Goal: Task Accomplishment & Management: Manage account settings

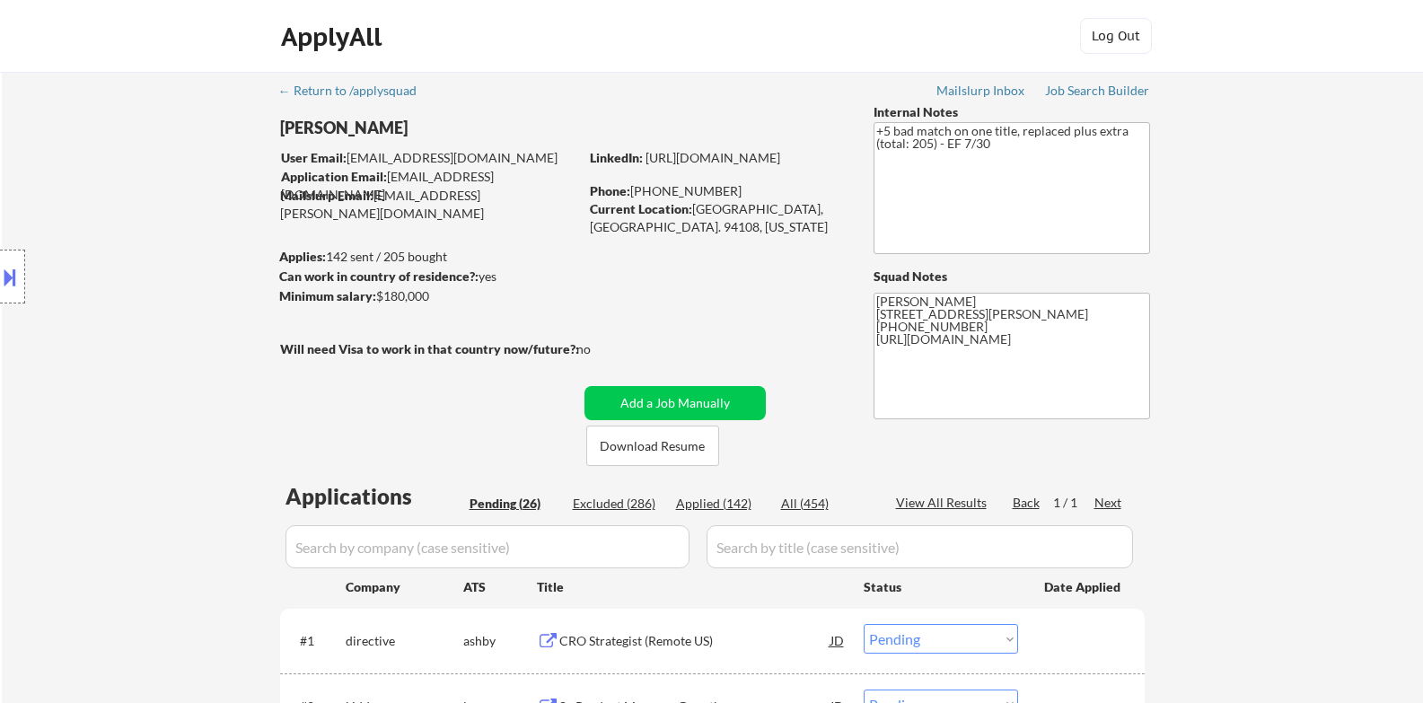
select select ""pending""
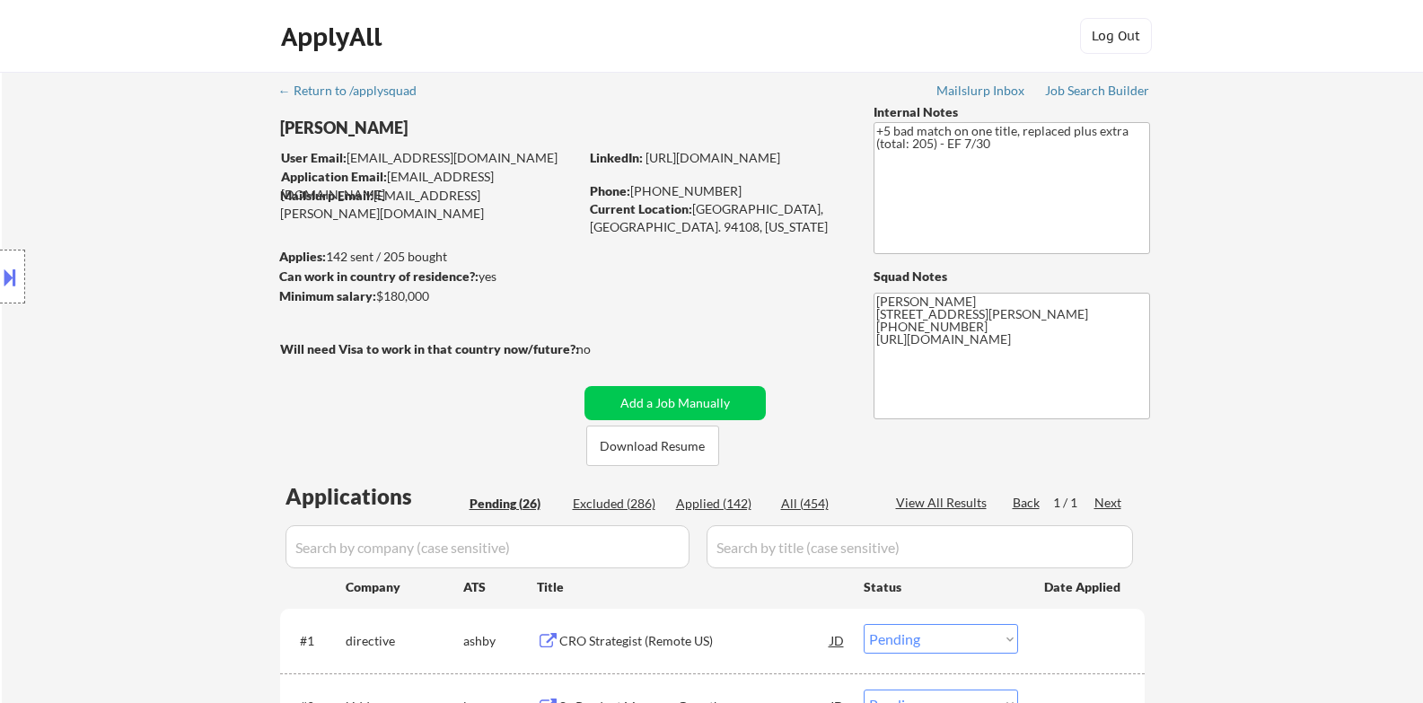
select select ""pending""
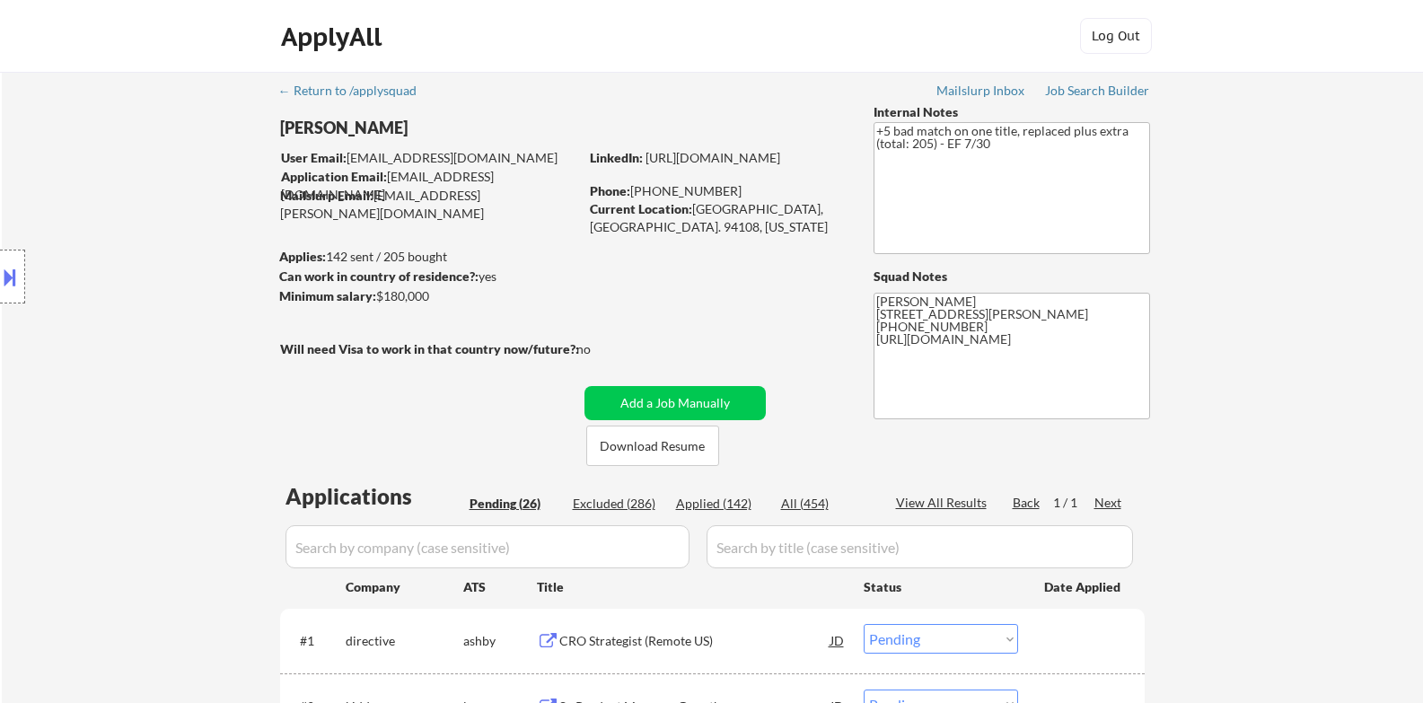
select select ""pending""
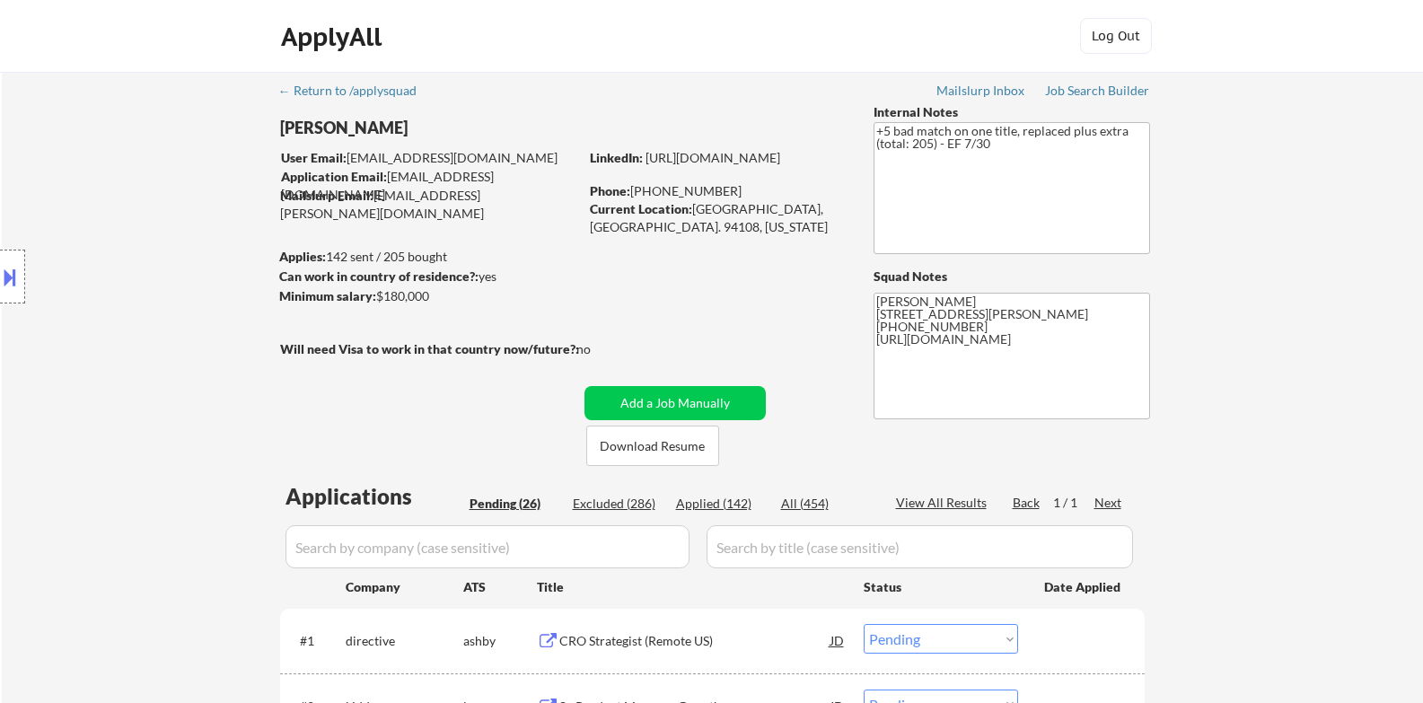
select select ""pending""
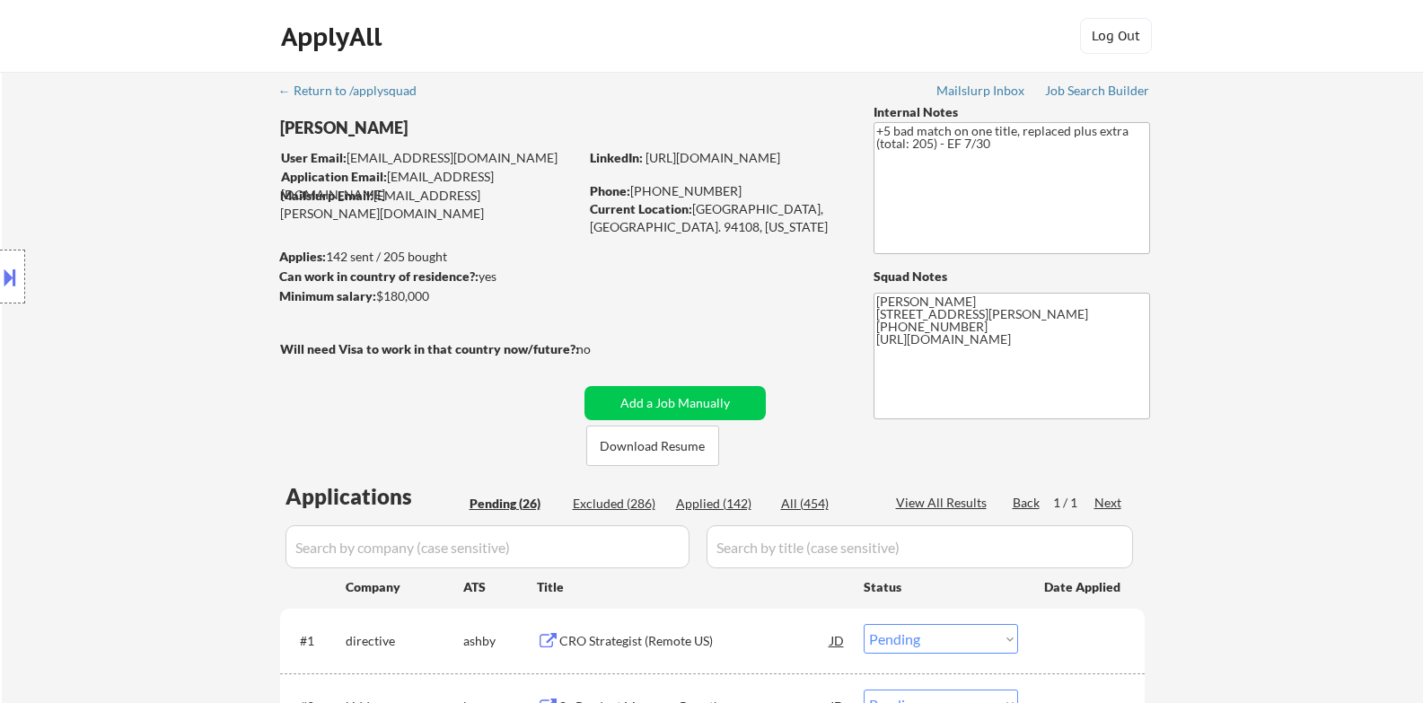
select select ""pending""
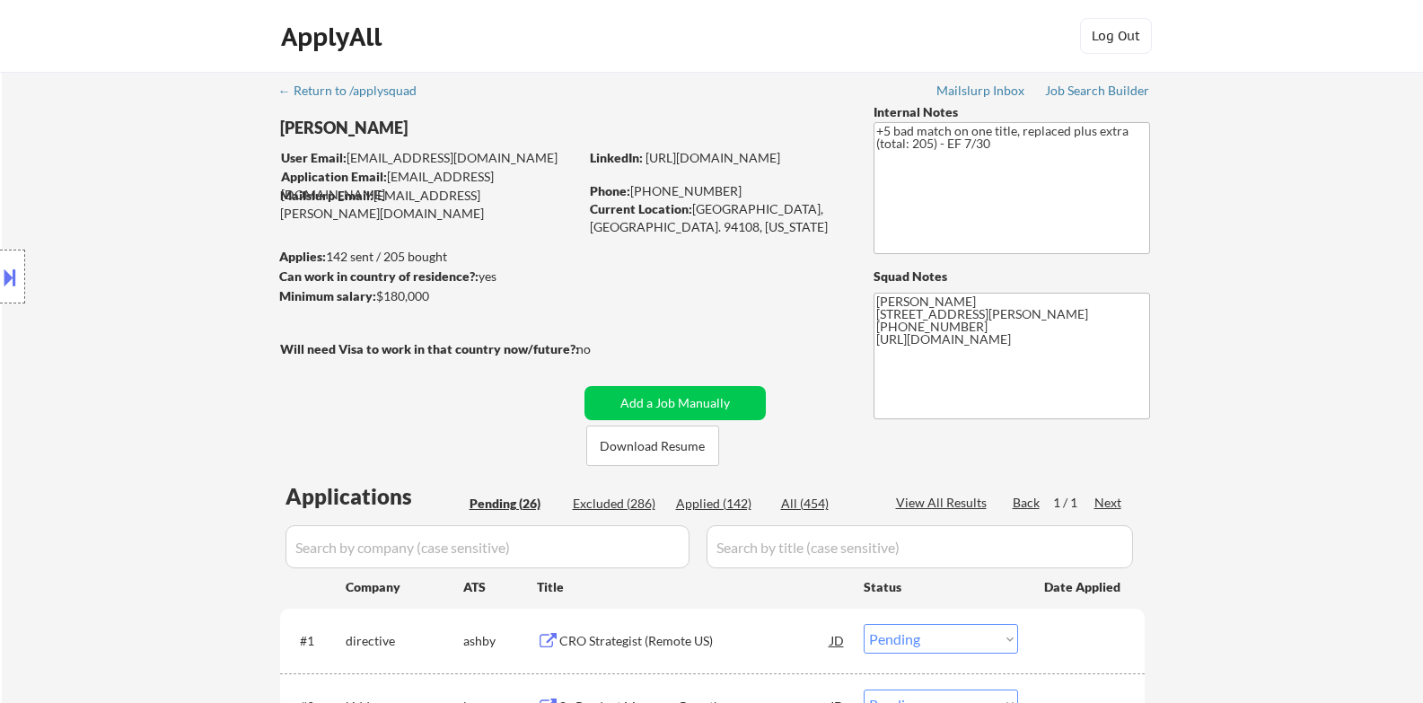
select select ""pending""
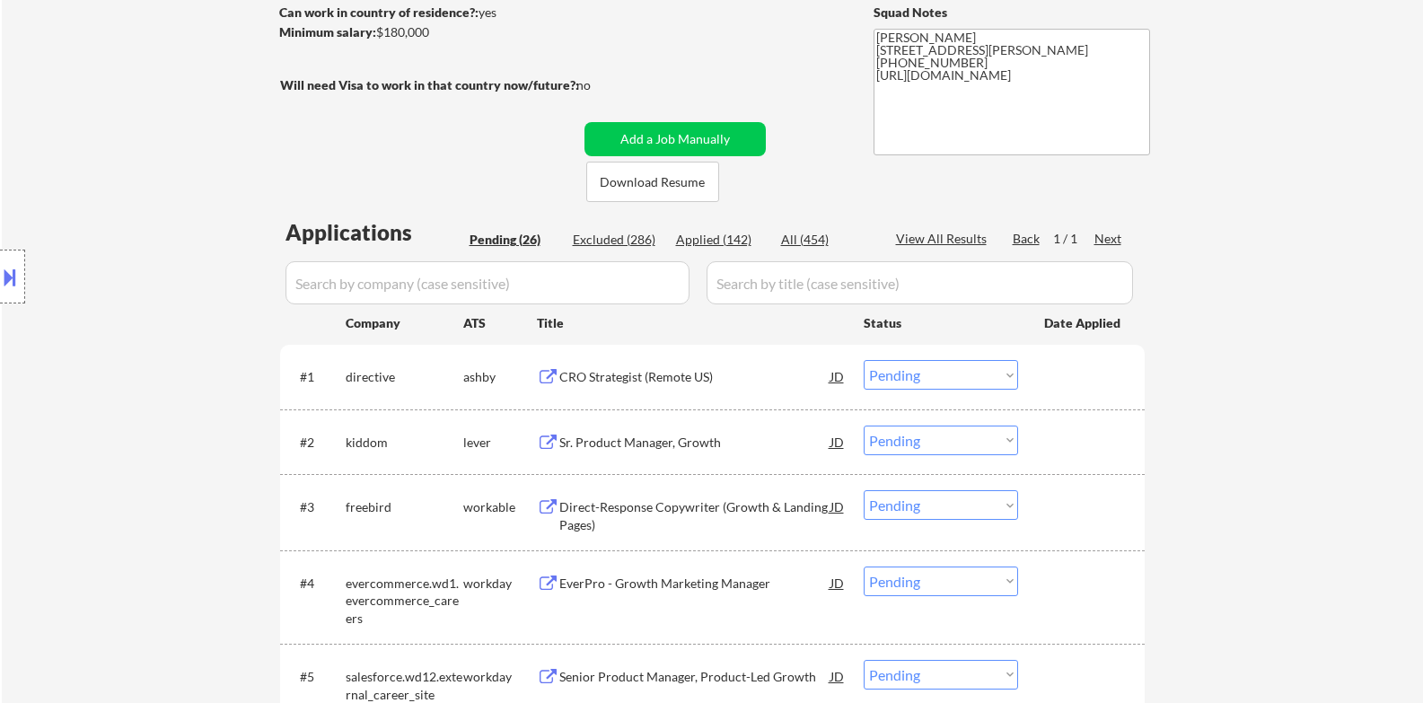
scroll to position [449, 0]
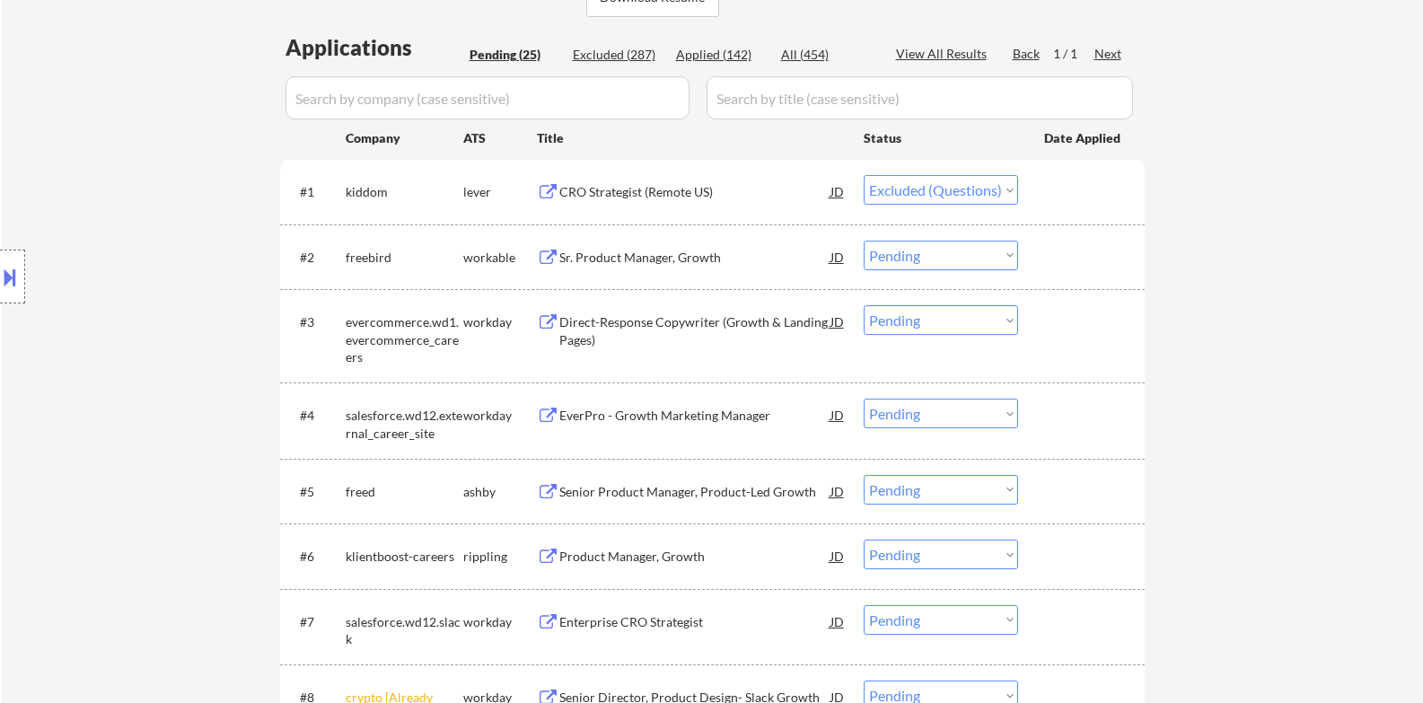
select select ""pending""
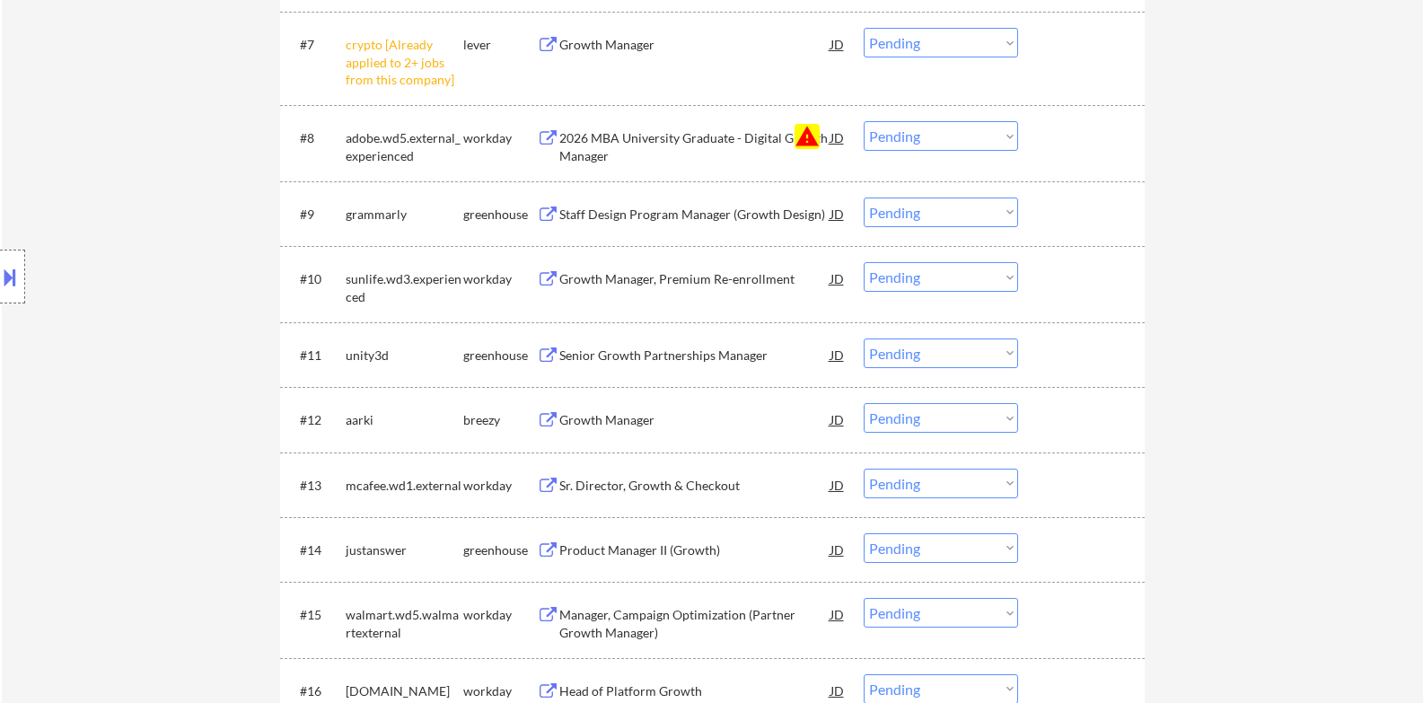
scroll to position [898, 0]
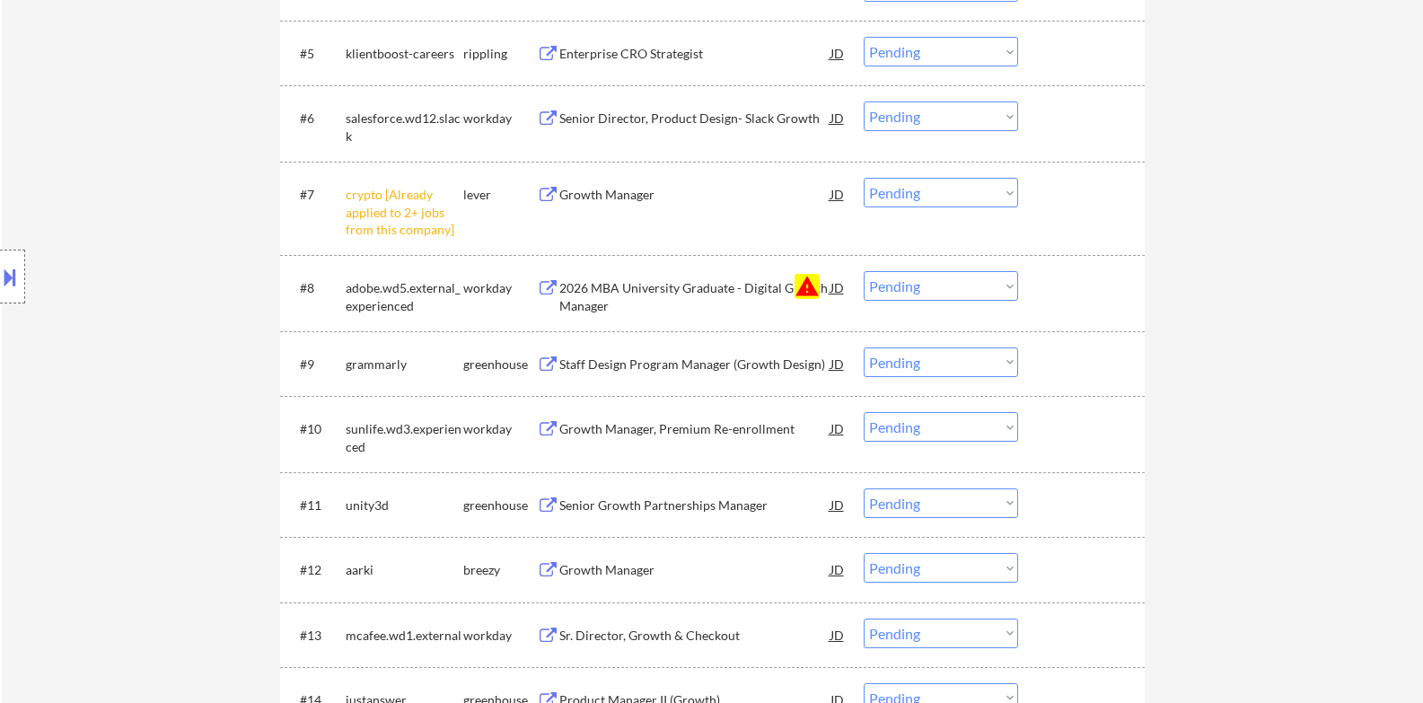
click at [951, 288] on select "Choose an option... Pending Applied Excluded (Questions) Excluded (Expired) Exc…" at bounding box center [941, 286] width 154 height 30
click at [864, 271] on select "Choose an option... Pending Applied Excluded (Questions) Excluded (Expired) Exc…" at bounding box center [941, 286] width 154 height 30
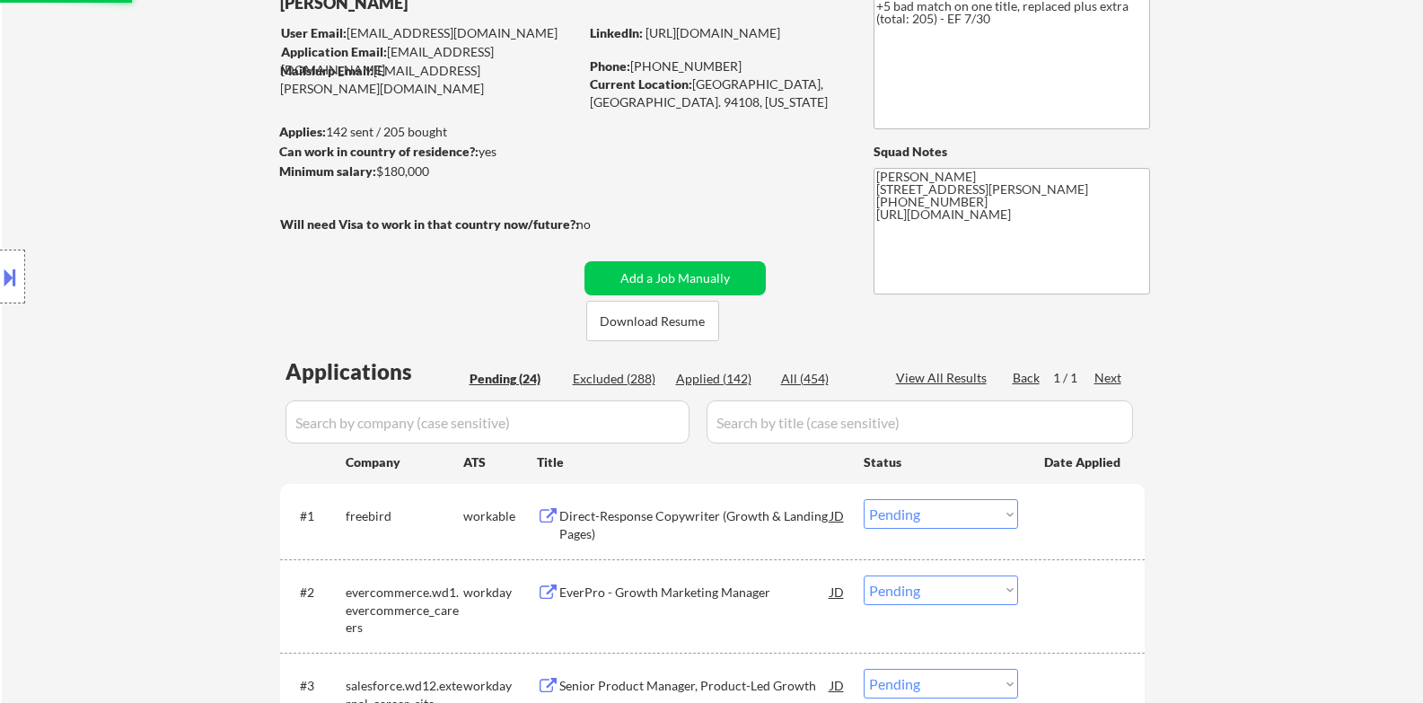
scroll to position [0, 0]
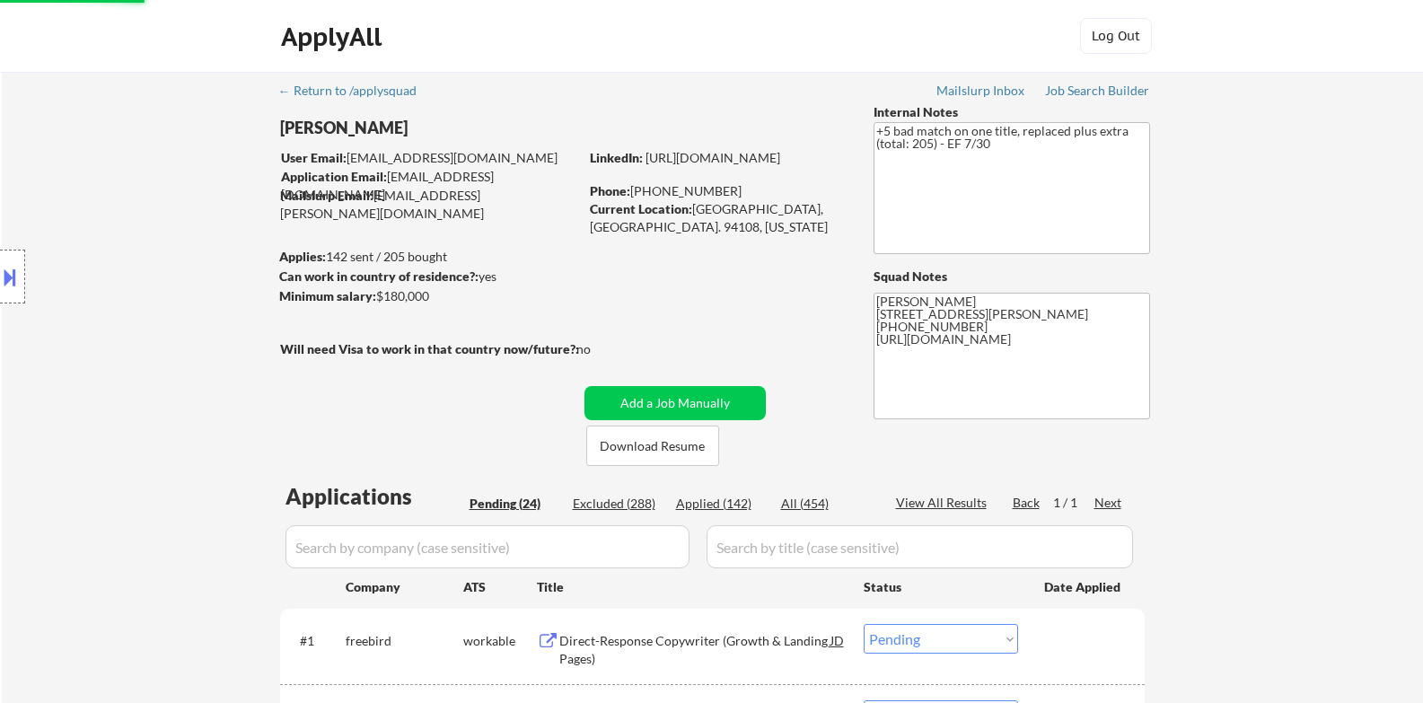
select select ""pending""
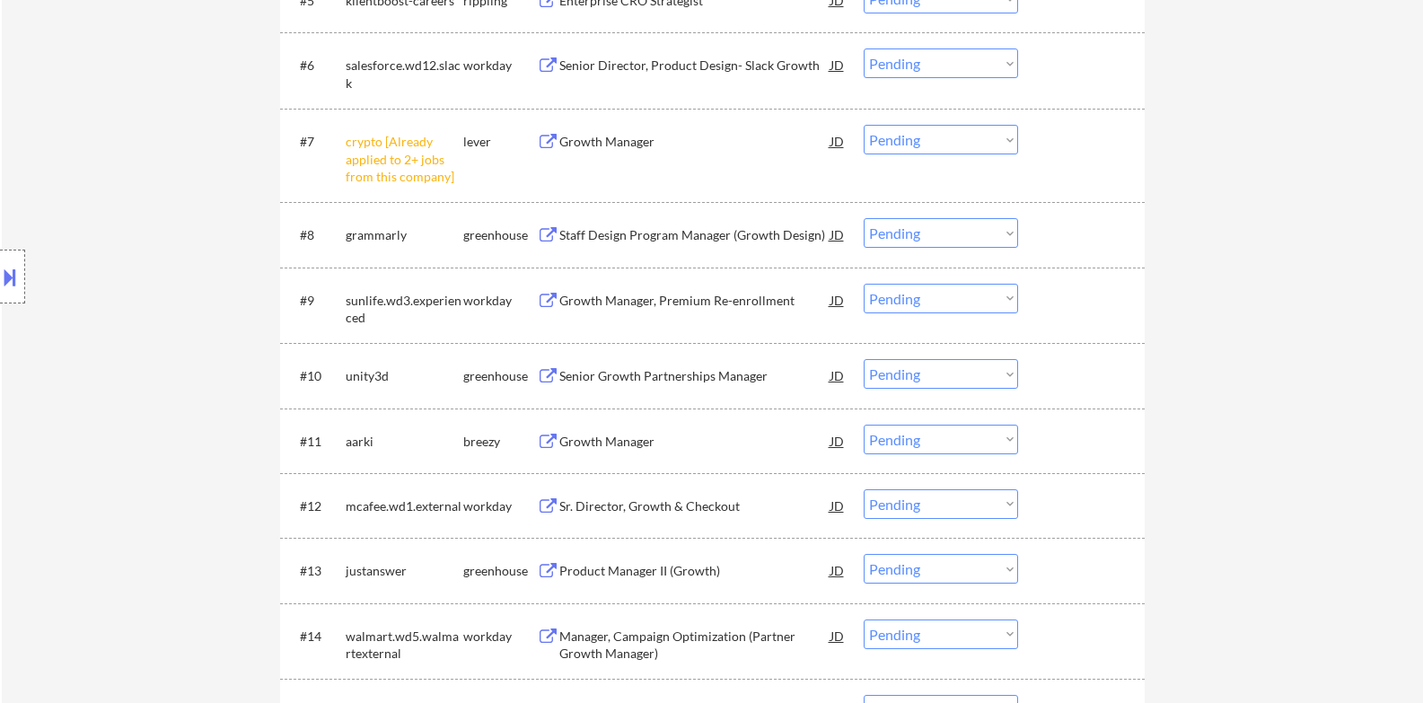
scroll to position [748, 0]
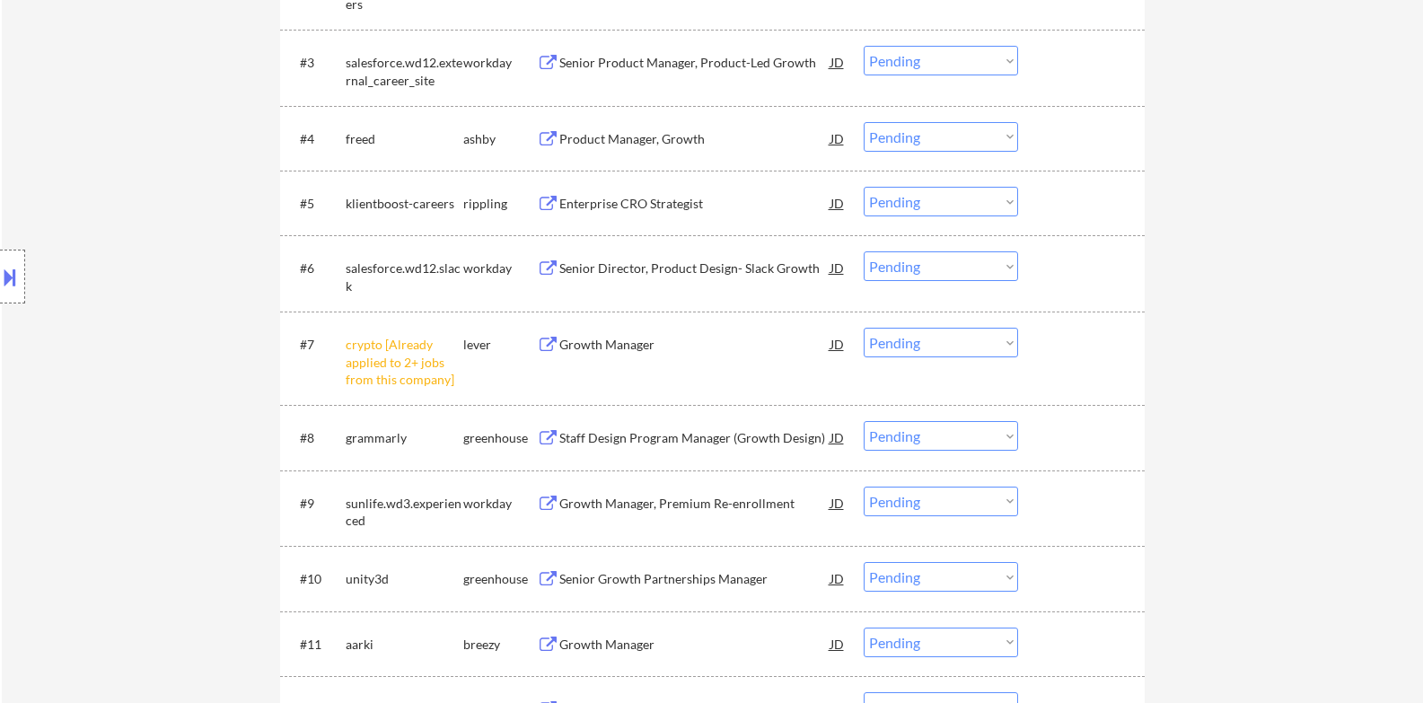
click at [632, 346] on div "Growth Manager" at bounding box center [694, 345] width 271 height 18
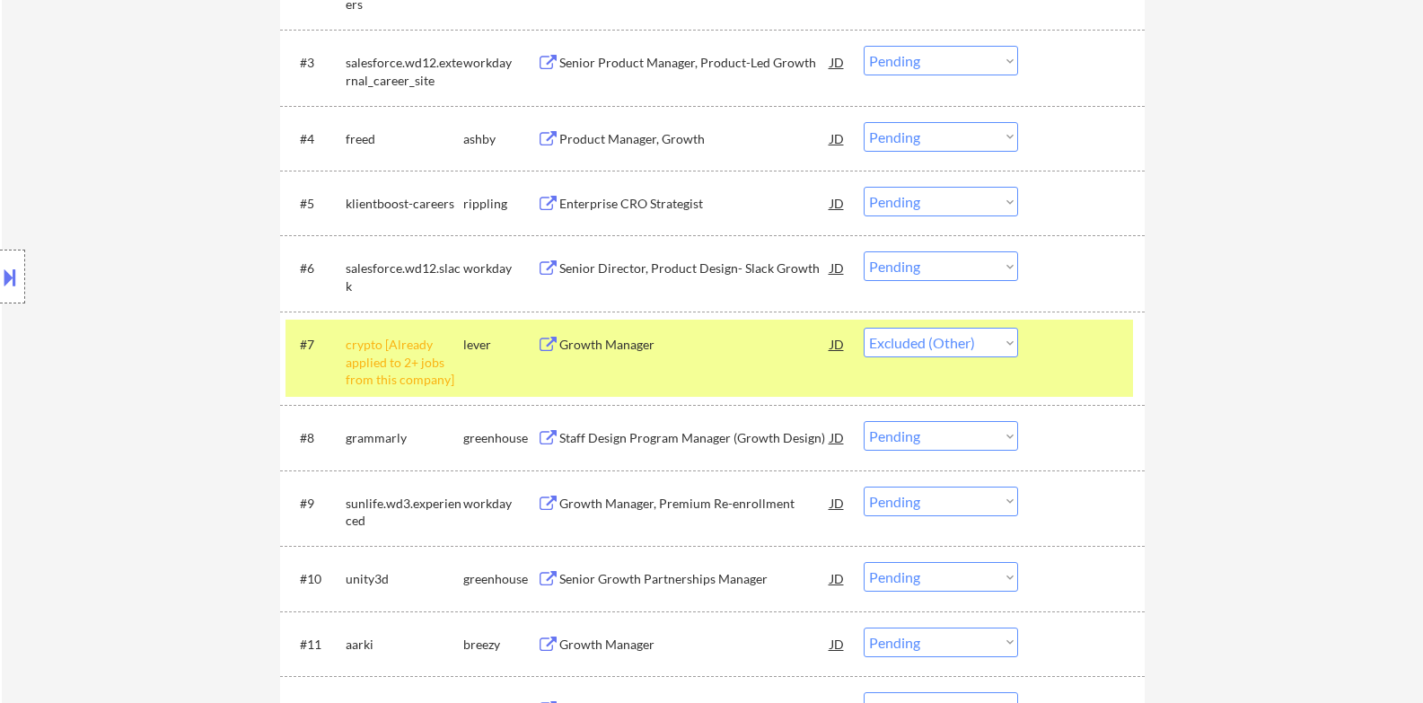
select select ""pending""
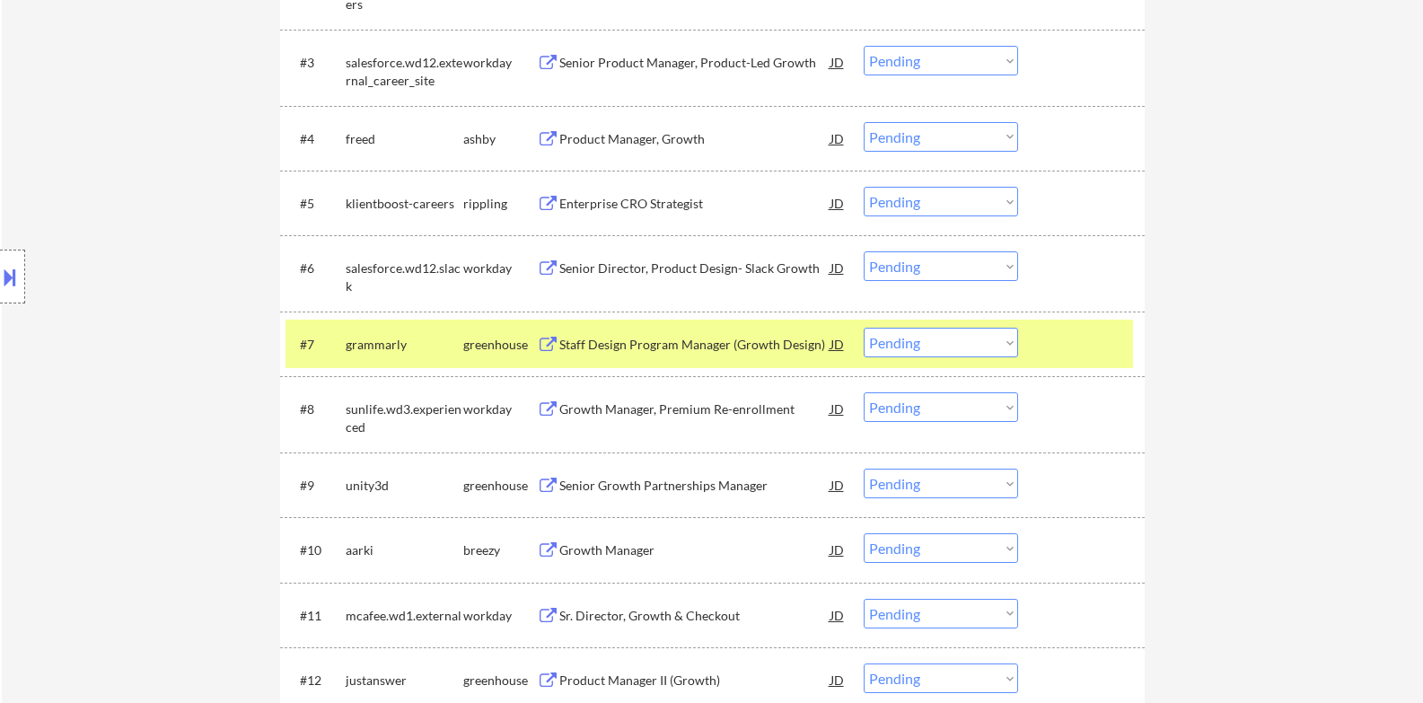
select select ""pending""
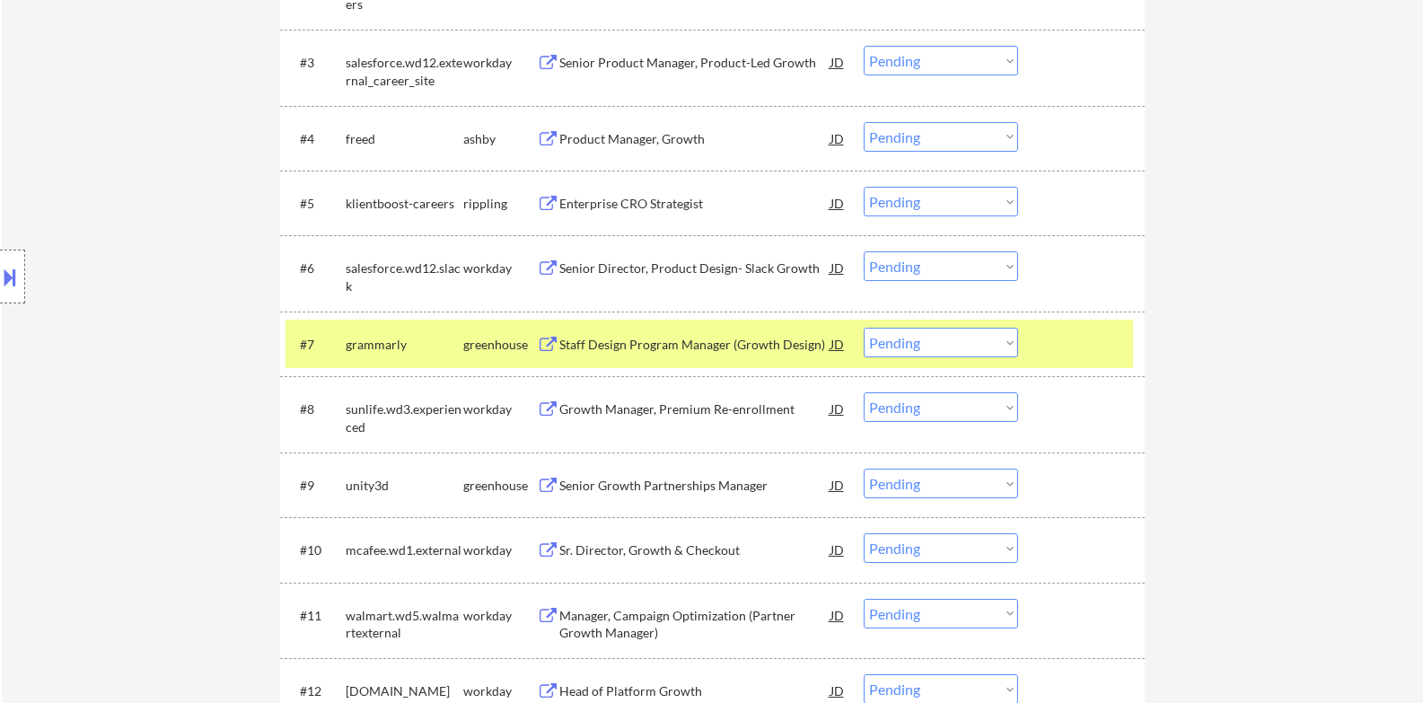
select select ""pending""
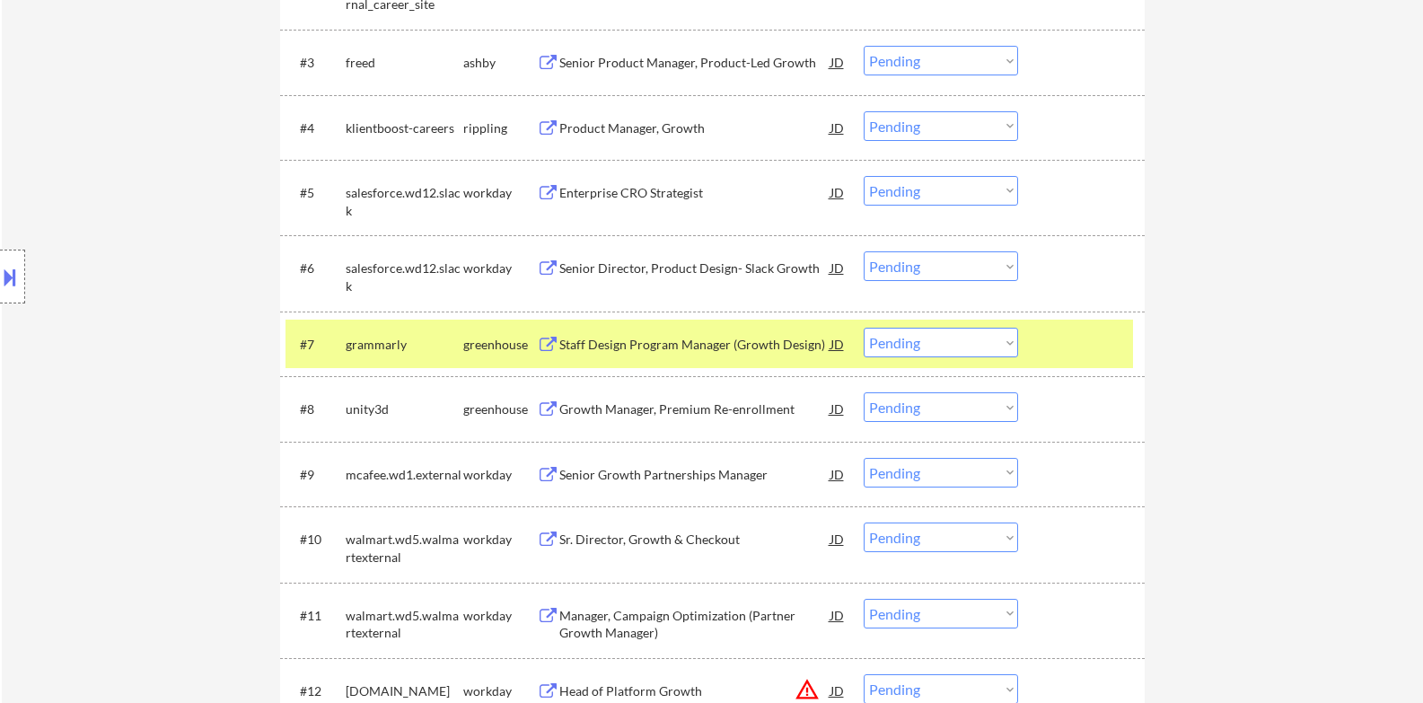
select select ""pending""
